Goal: Task Accomplishment & Management: Use online tool/utility

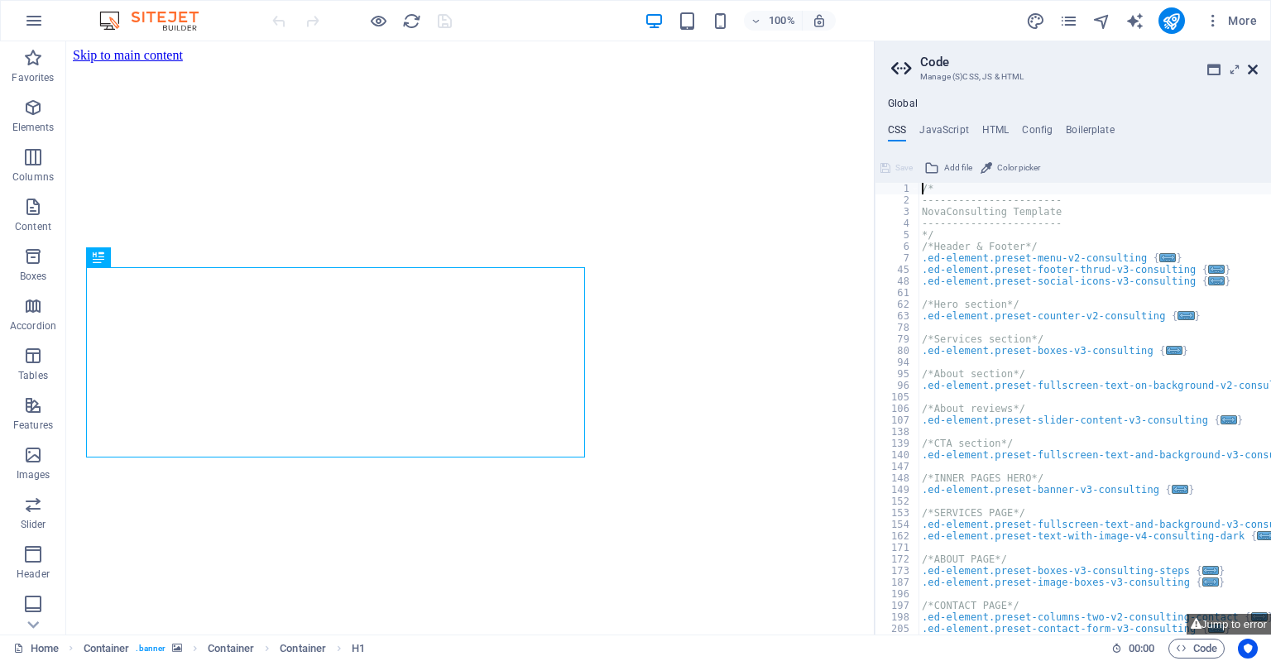
click at [1256, 72] on icon at bounding box center [1253, 69] width 10 height 13
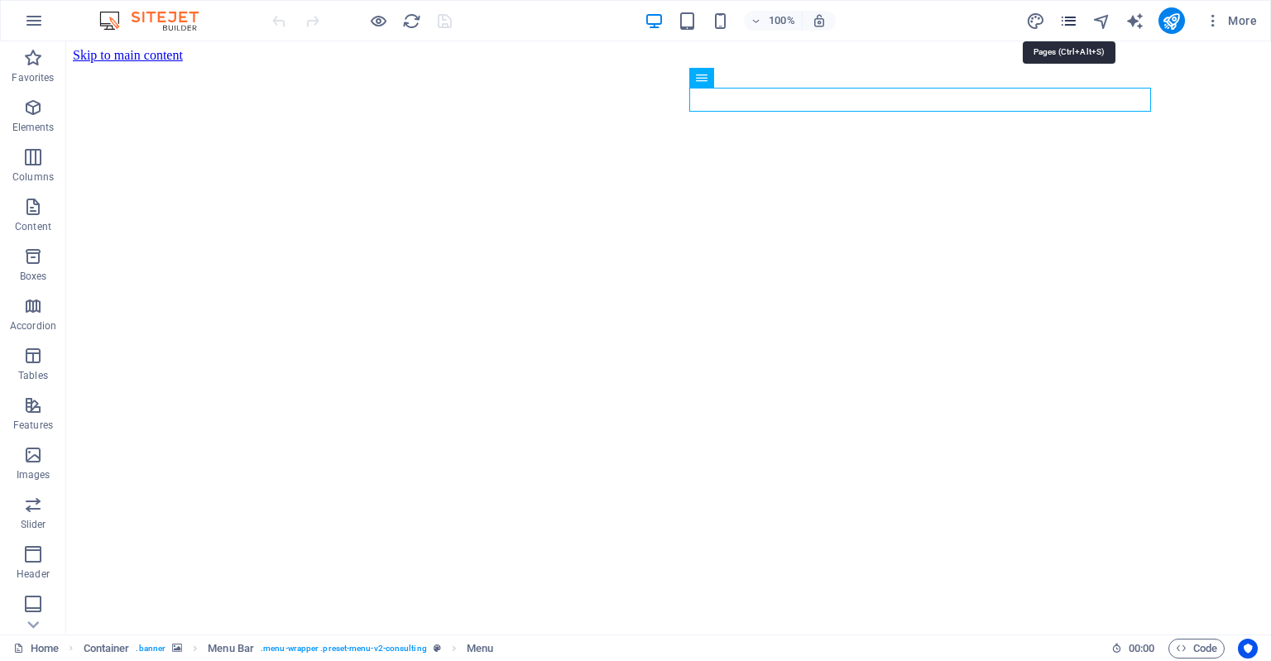
click at [1075, 27] on icon "pages" at bounding box center [1068, 21] width 19 height 19
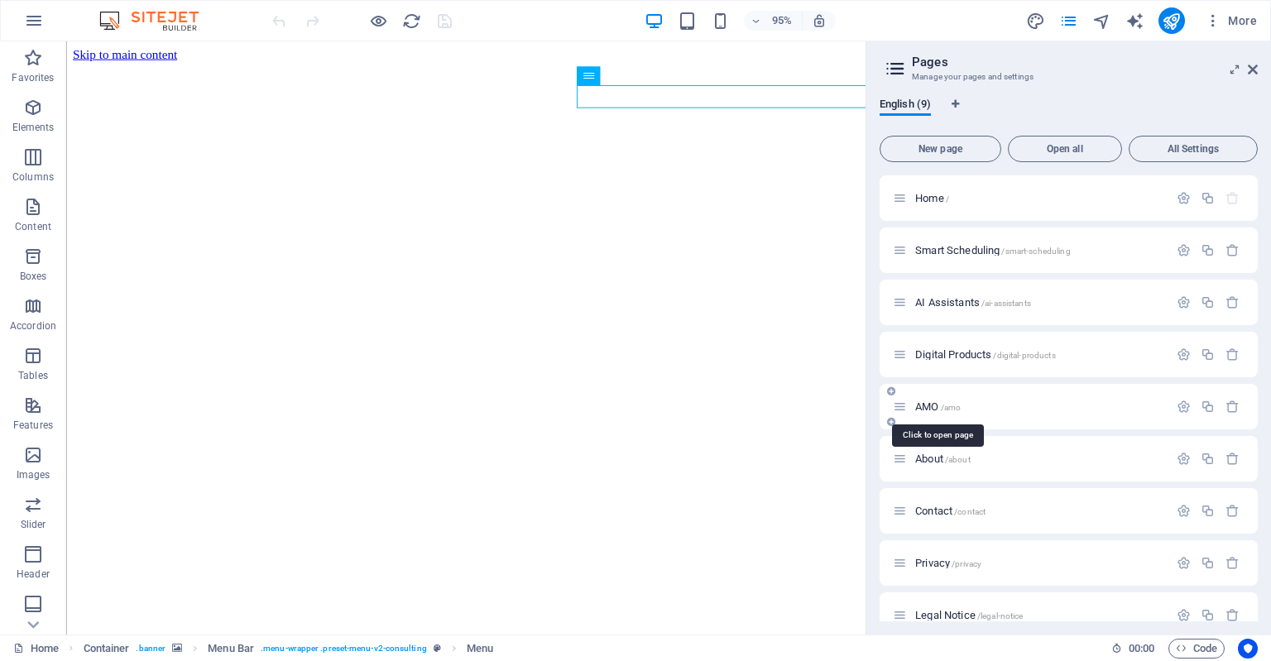
click at [925, 410] on span "AMO /amo" at bounding box center [938, 407] width 46 height 12
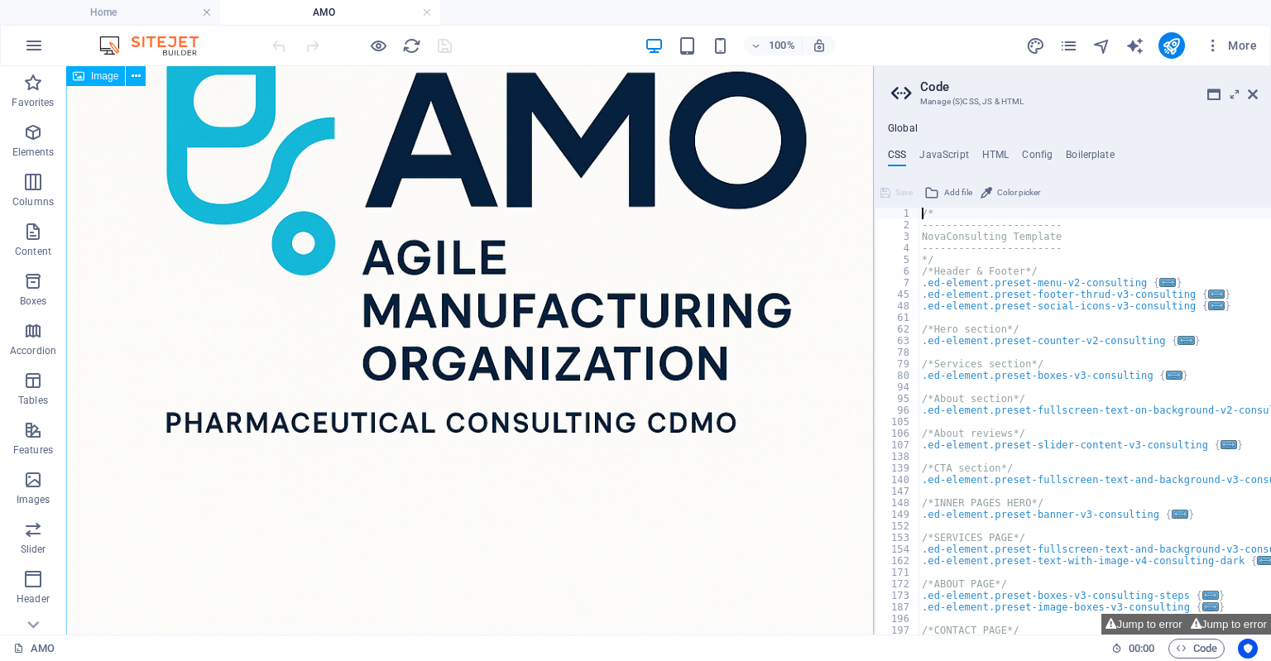
scroll to position [588, 0]
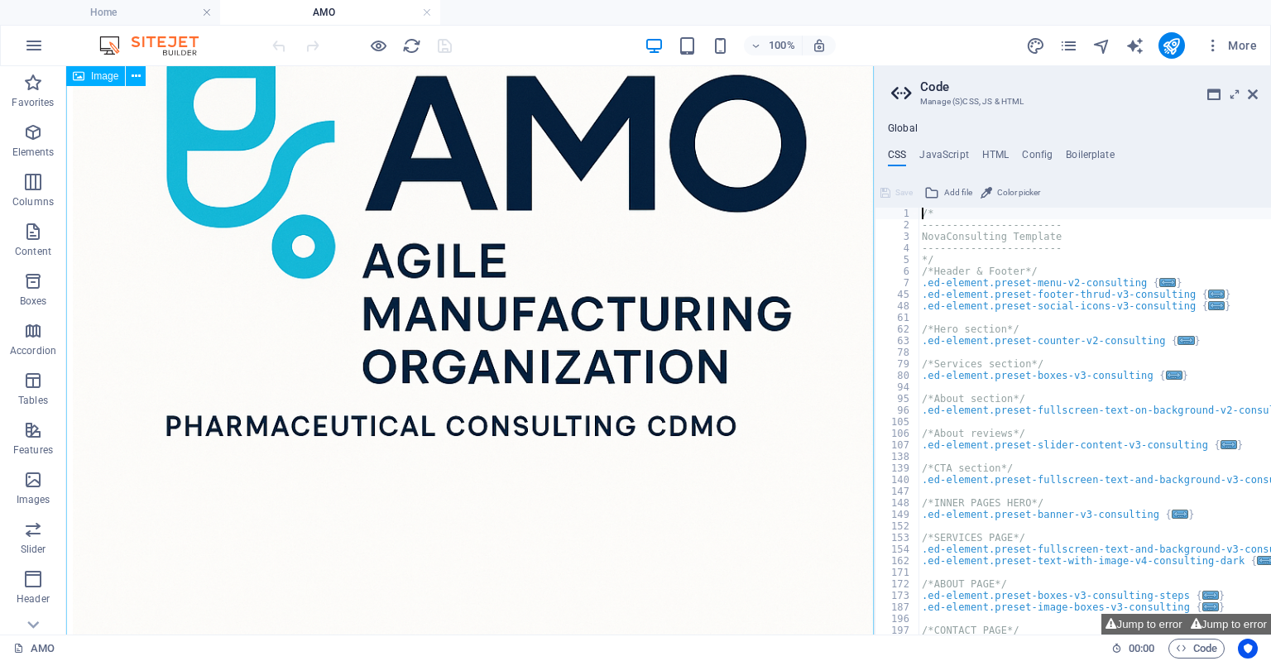
click at [424, 377] on figure at bounding box center [470, 236] width 794 height 811
click at [1260, 94] on aside "Code Manage (S)CSS, JS & HTML Global CSS JavaScript HTML Config Boilerplate /* …" at bounding box center [1072, 350] width 397 height 568
click at [1250, 94] on icon at bounding box center [1253, 94] width 10 height 13
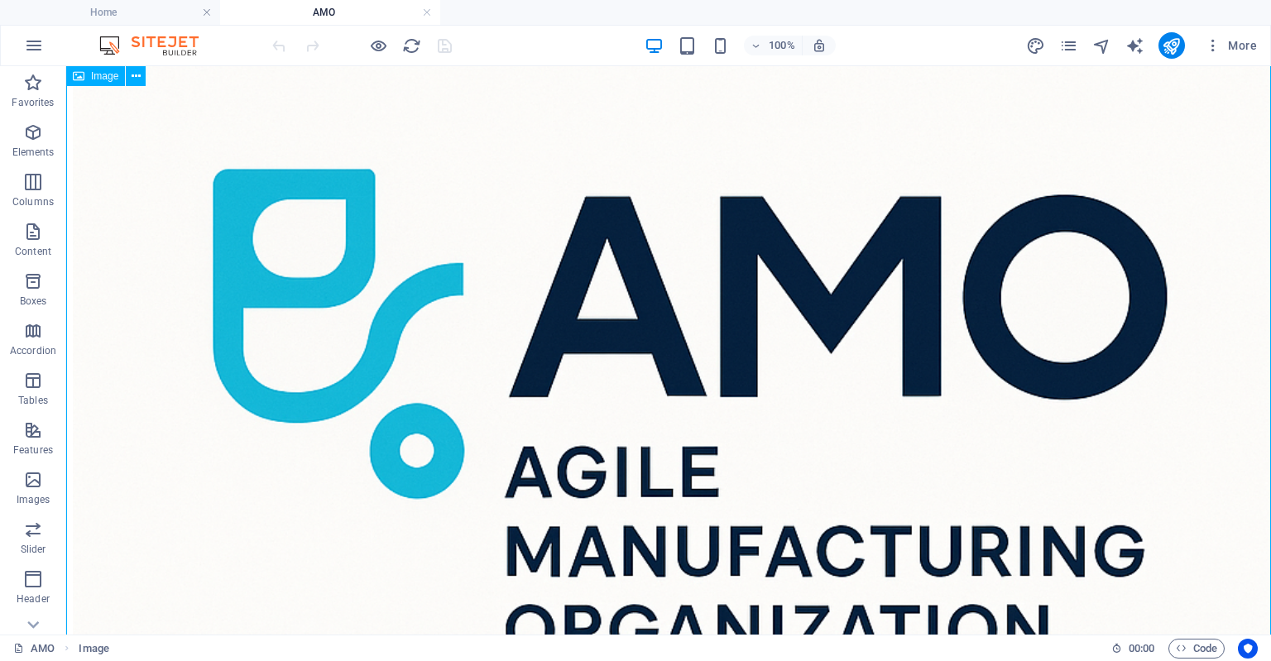
click at [538, 240] on figure at bounding box center [669, 435] width 1192 height 1208
click at [137, 79] on icon at bounding box center [136, 76] width 9 height 17
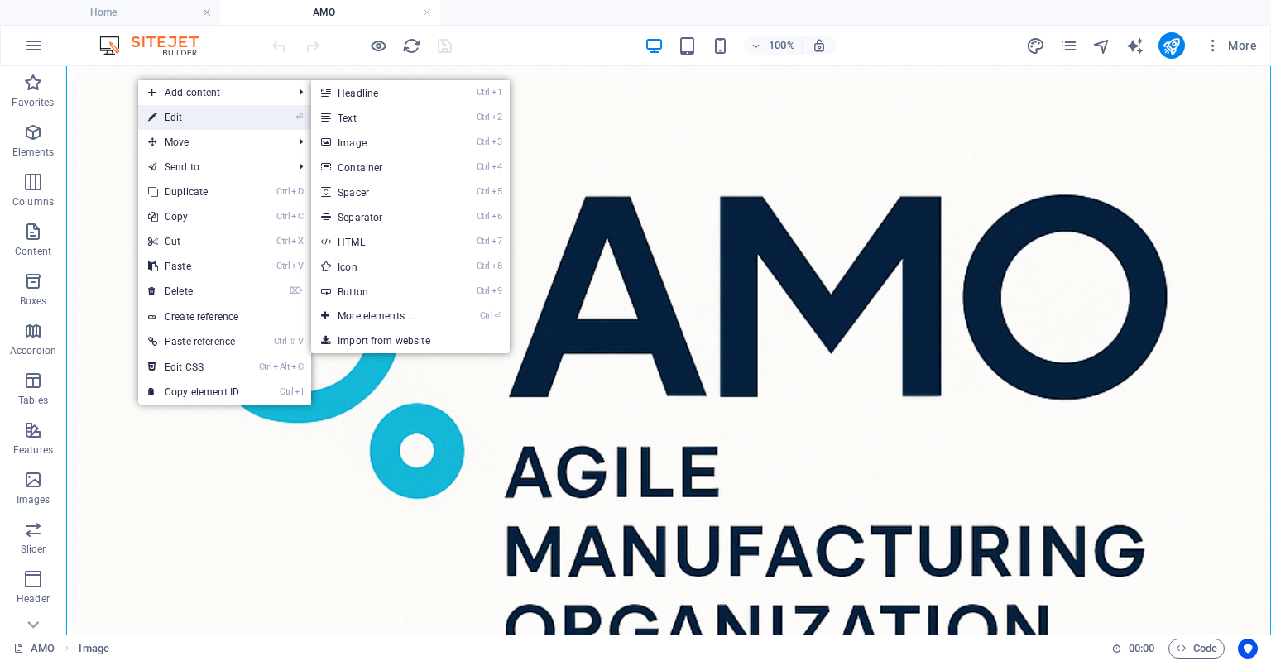
click at [158, 118] on link "⏎ Edit" at bounding box center [193, 117] width 111 height 25
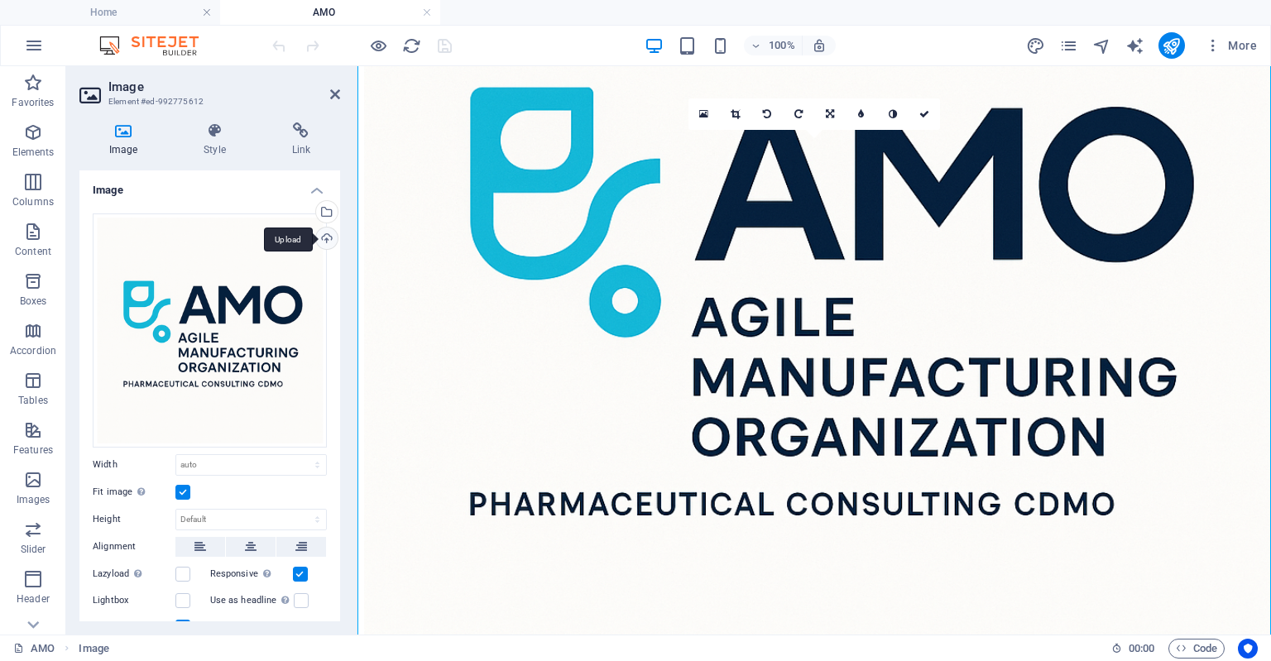
click at [325, 238] on div "Upload" at bounding box center [325, 240] width 25 height 25
click at [313, 213] on div "Select files from the file manager, stock photos, or upload file(s)" at bounding box center [259, 213] width 108 height 62
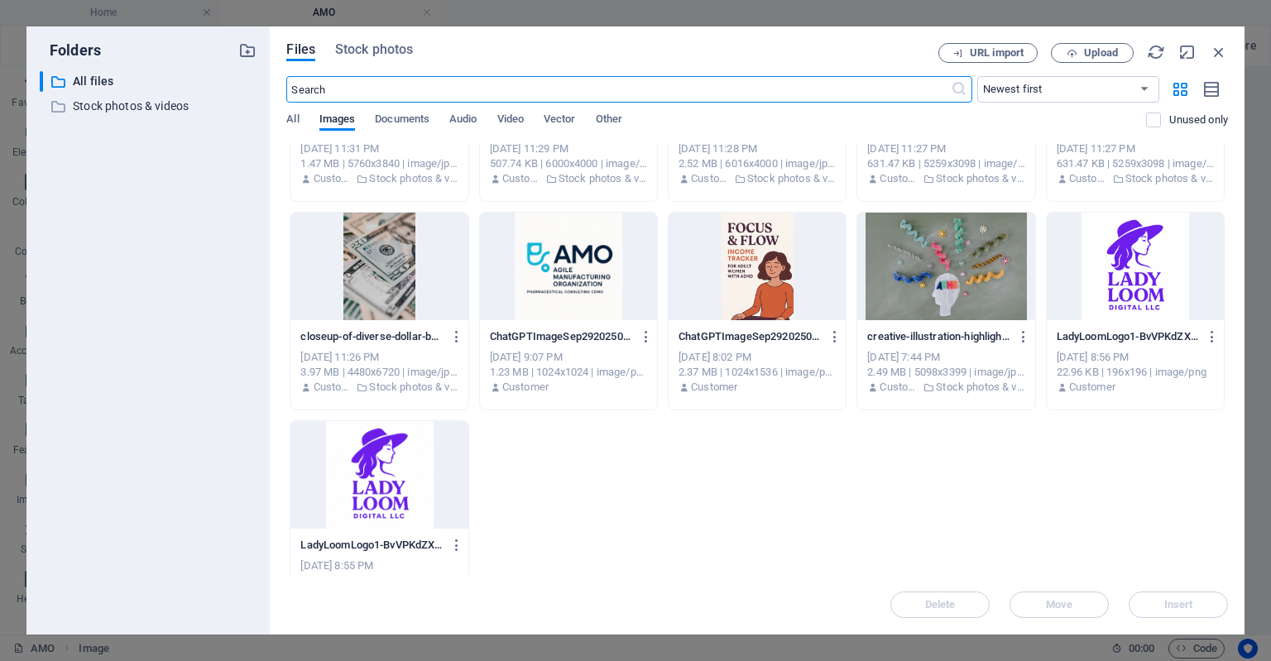
scroll to position [377, 0]
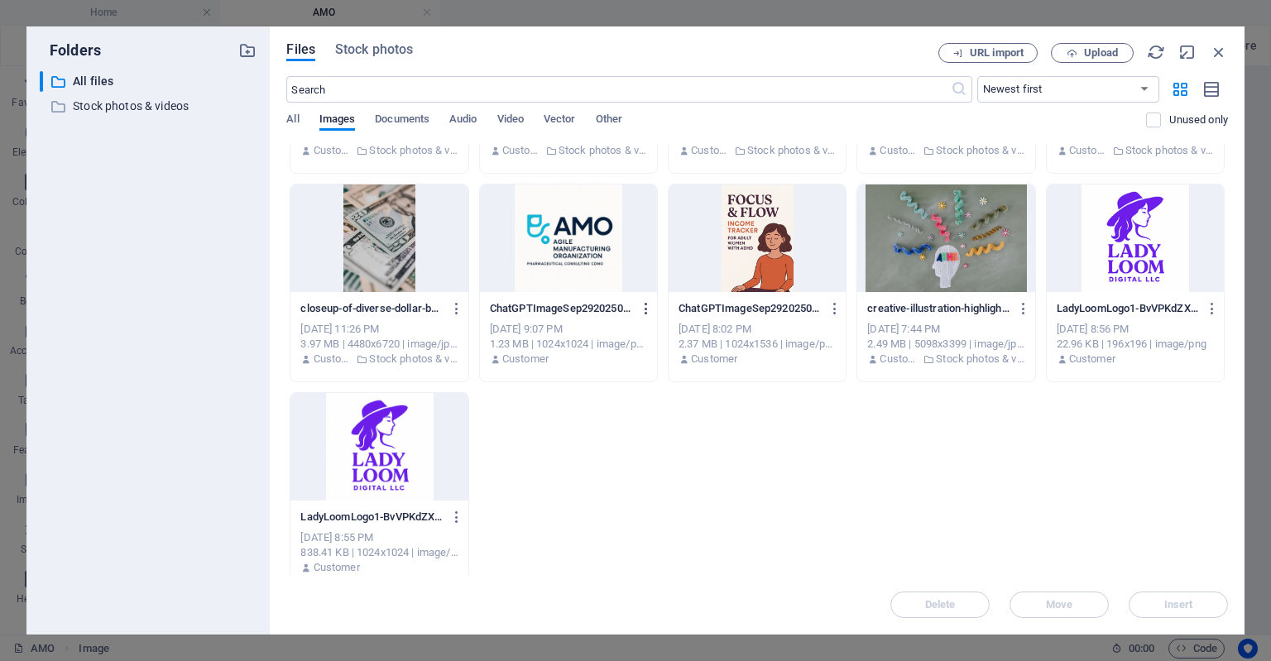
click at [645, 311] on icon "button" at bounding box center [647, 308] width 16 height 15
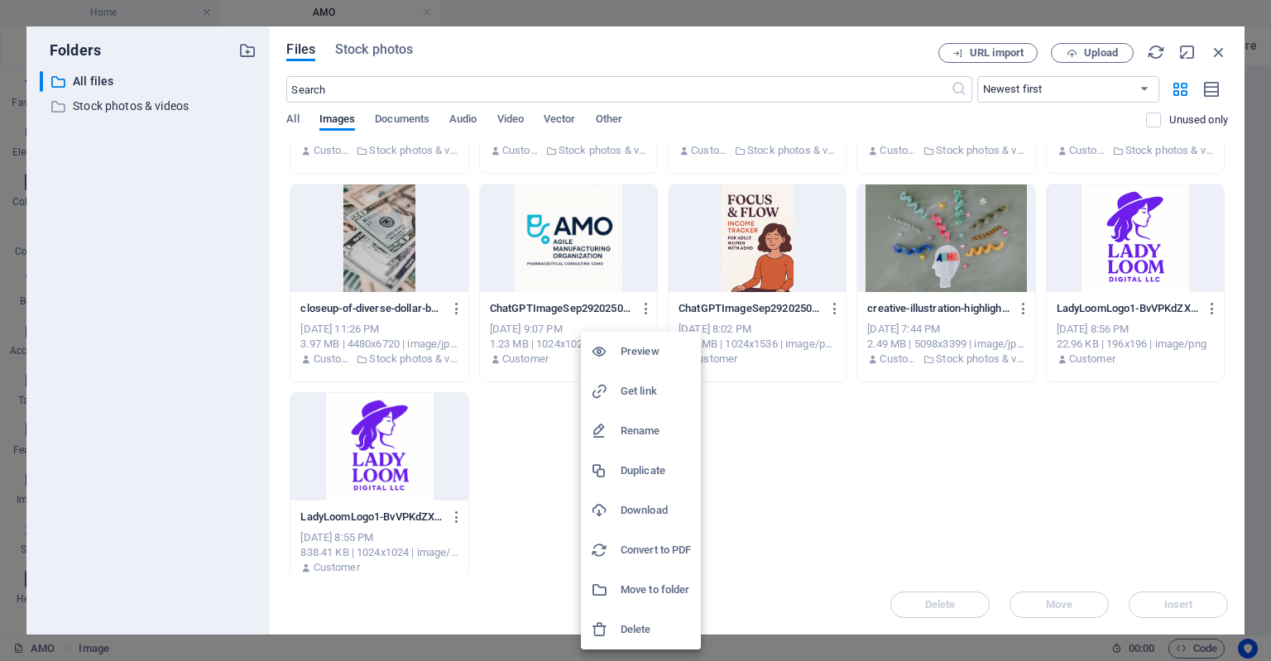
click at [644, 511] on h6 "Download" at bounding box center [656, 511] width 70 height 20
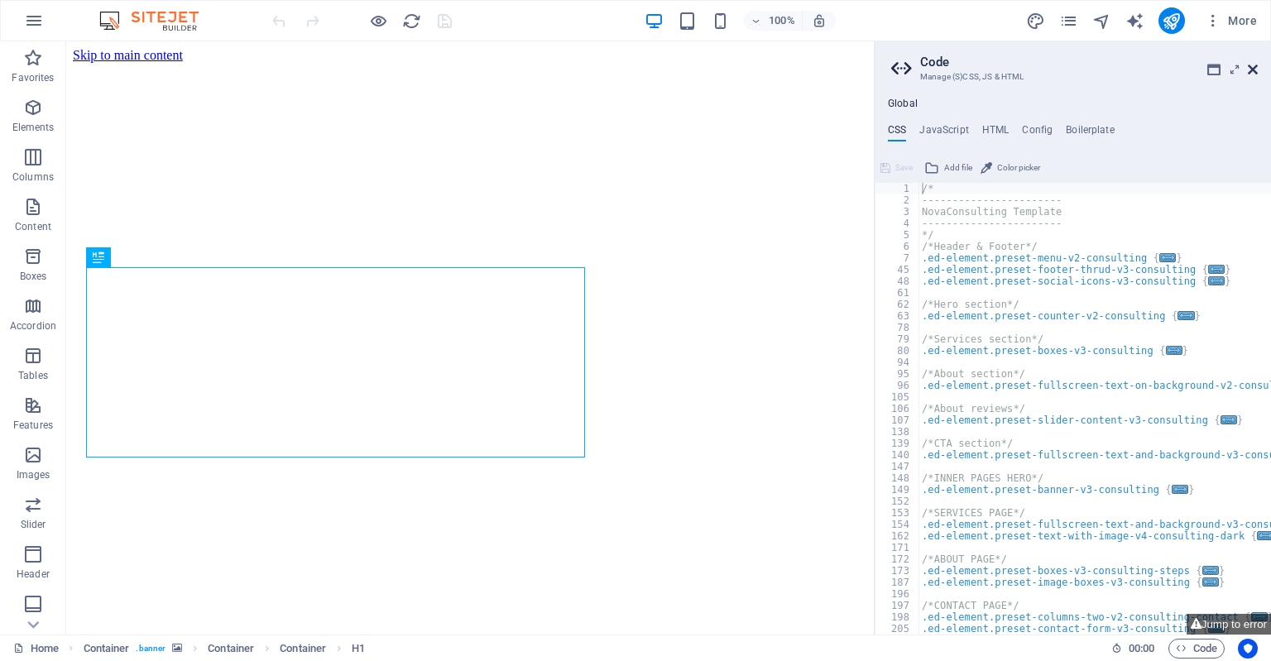
drag, startPoint x: 1254, startPoint y: 74, endPoint x: 915, endPoint y: 56, distance: 338.9
click at [1254, 74] on icon at bounding box center [1253, 69] width 10 height 13
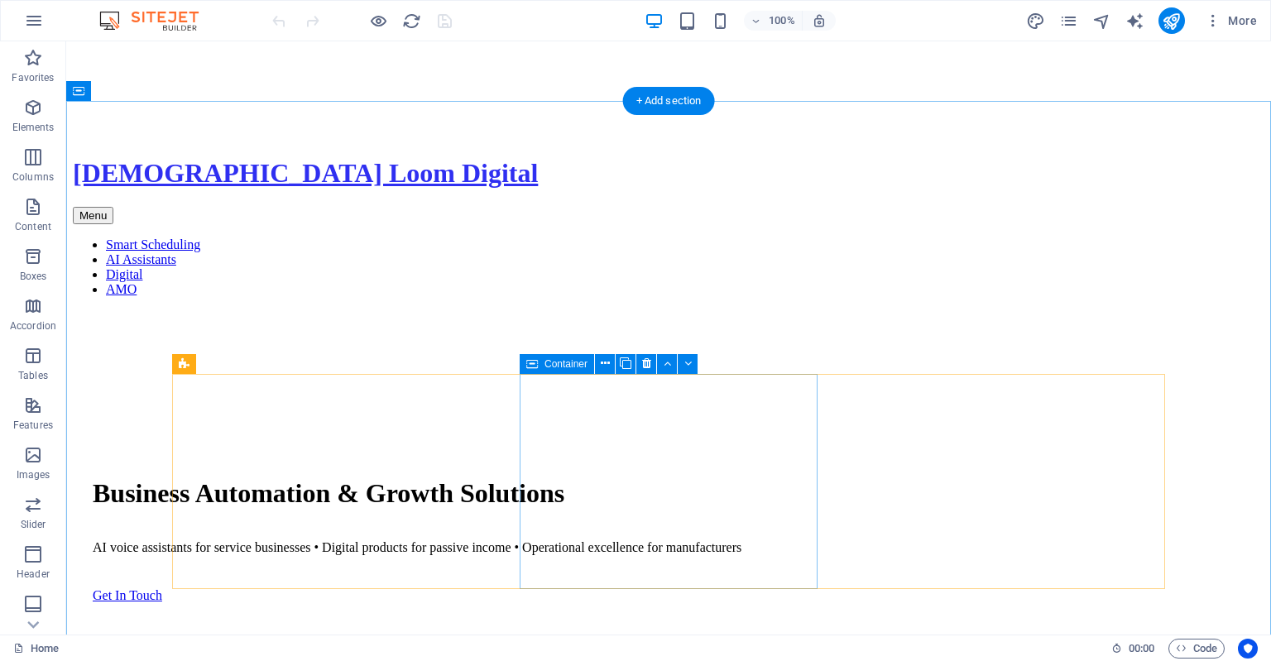
scroll to position [698, 0]
